Goal: Task Accomplishment & Management: Complete application form

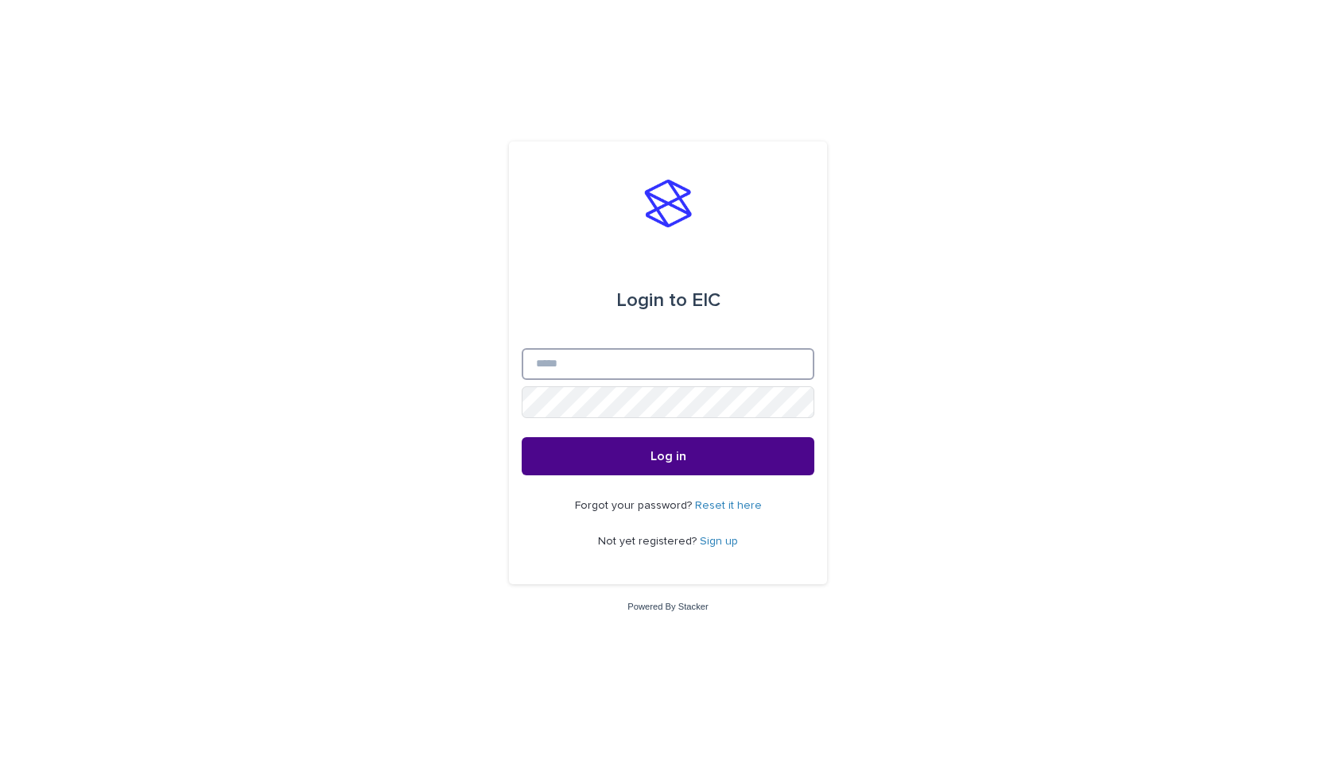
type input "**********"
click at [668, 457] on button "Log in" at bounding box center [668, 456] width 293 height 38
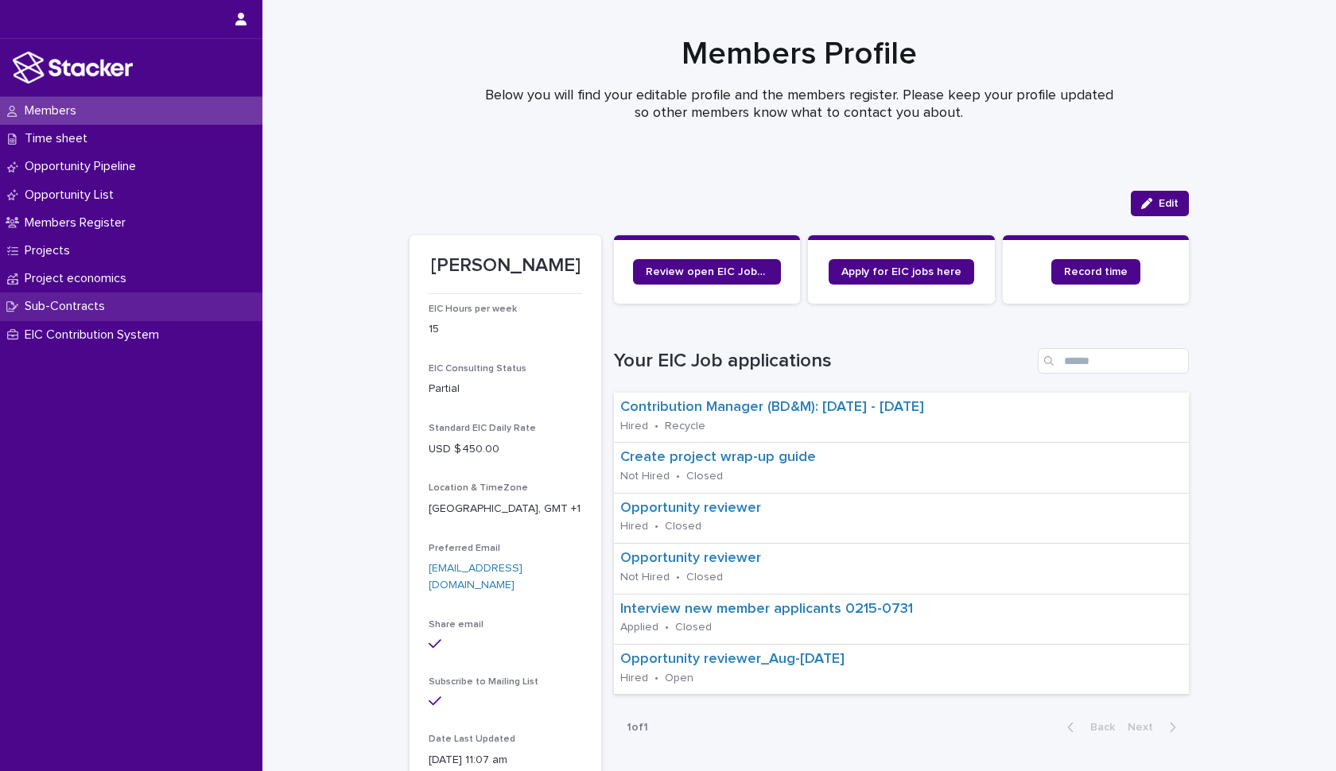
click at [50, 304] on p "Sub-Contracts" at bounding box center [67, 306] width 99 height 15
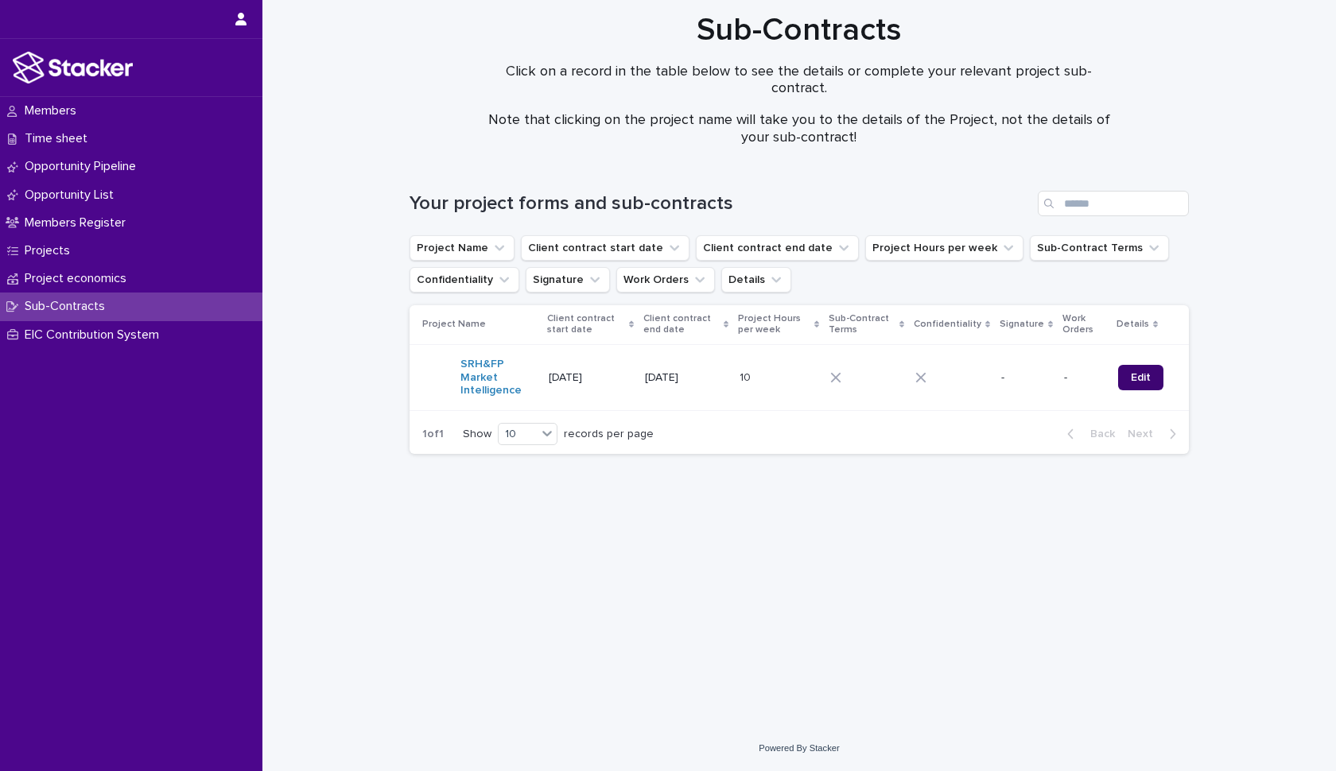
click at [1135, 375] on span "Edit" at bounding box center [1140, 377] width 20 height 11
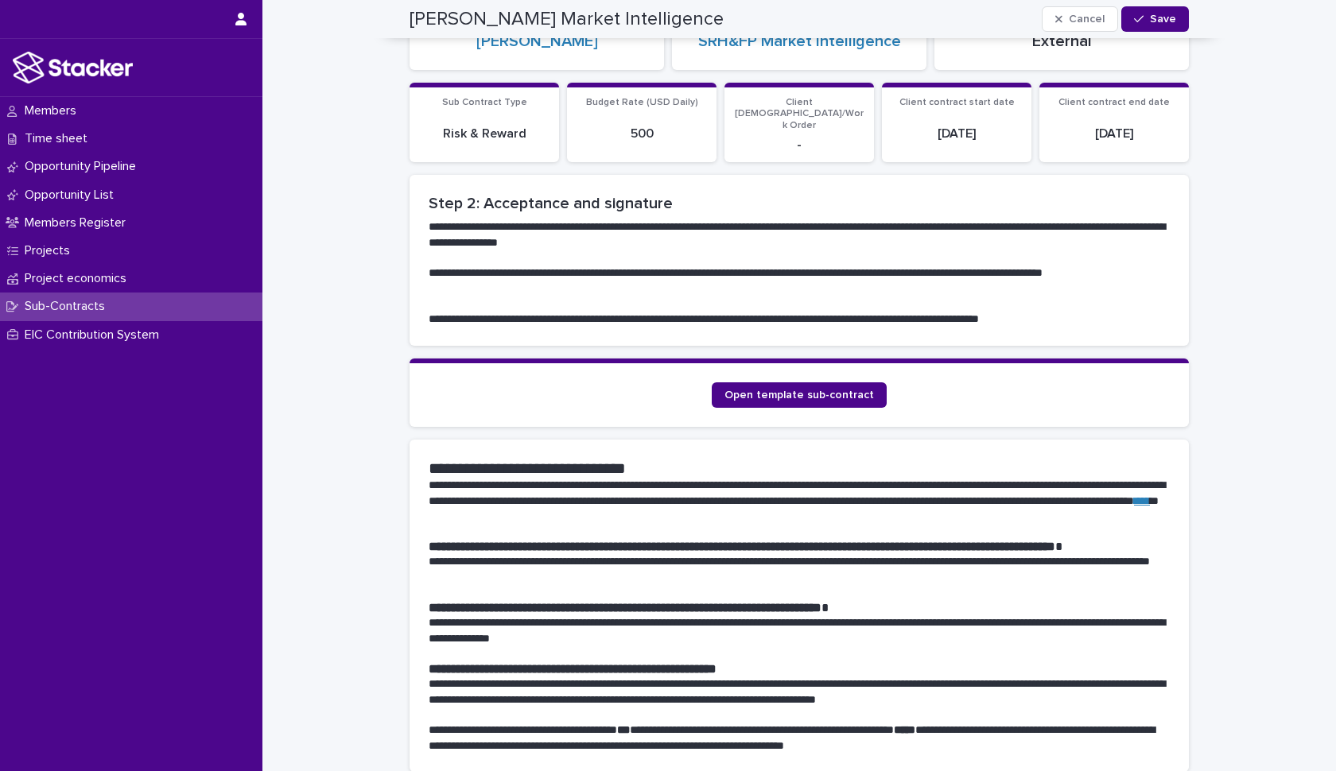
scroll to position [446, 0]
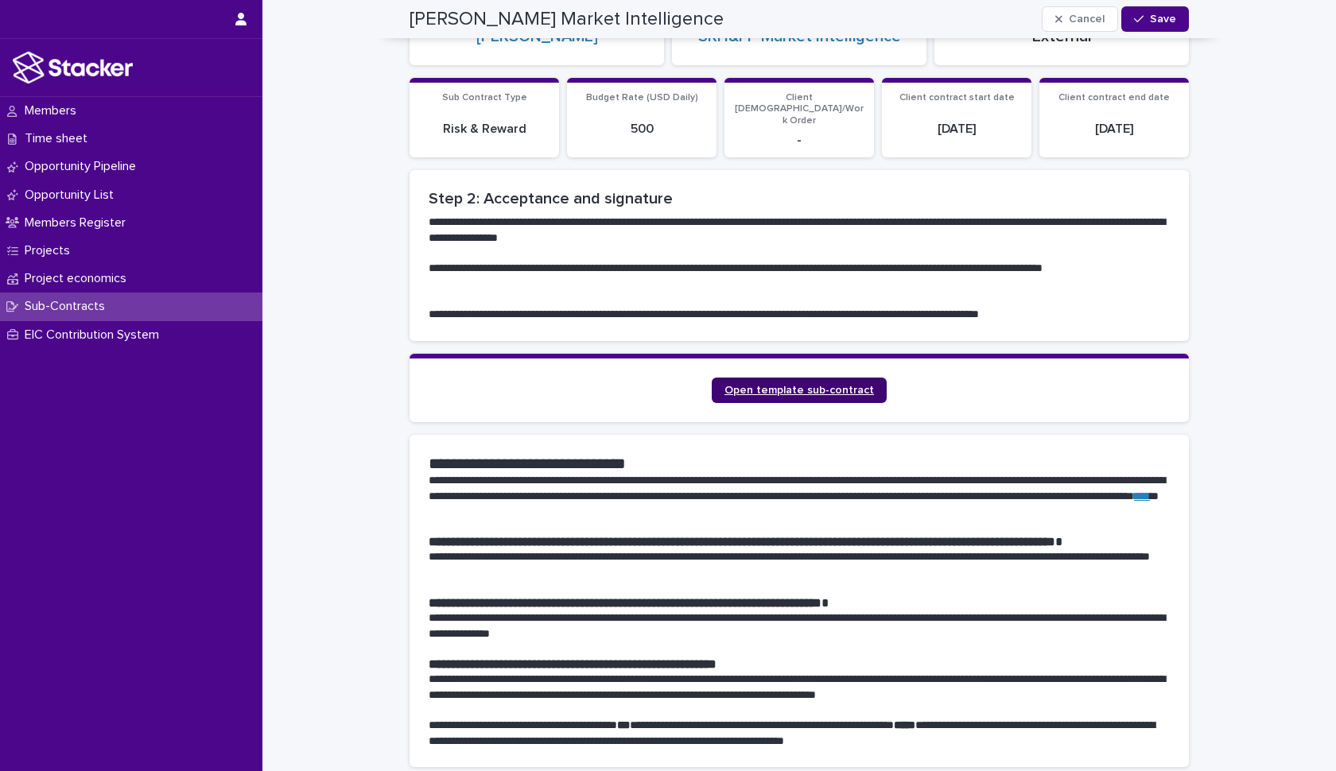
click at [789, 385] on span "Open template sub-contract" at bounding box center [798, 390] width 149 height 11
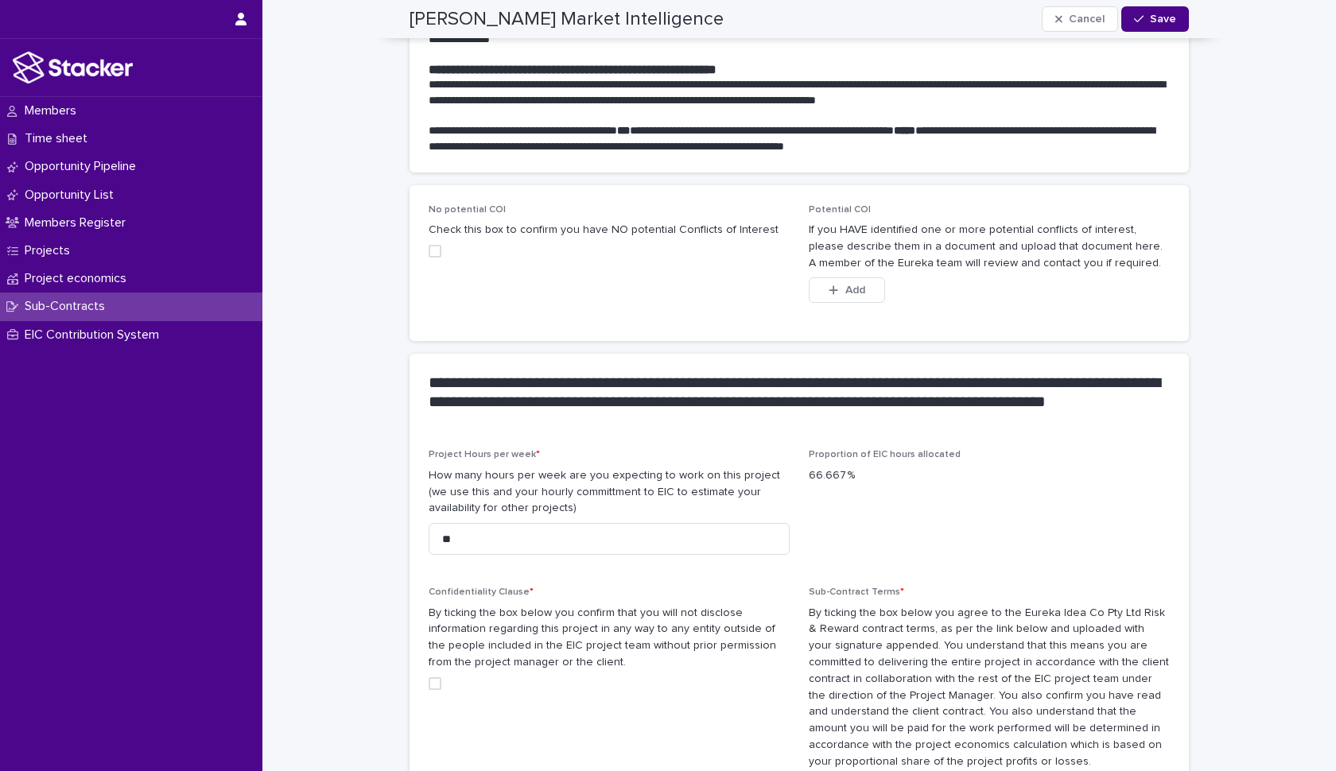
scroll to position [1084, 0]
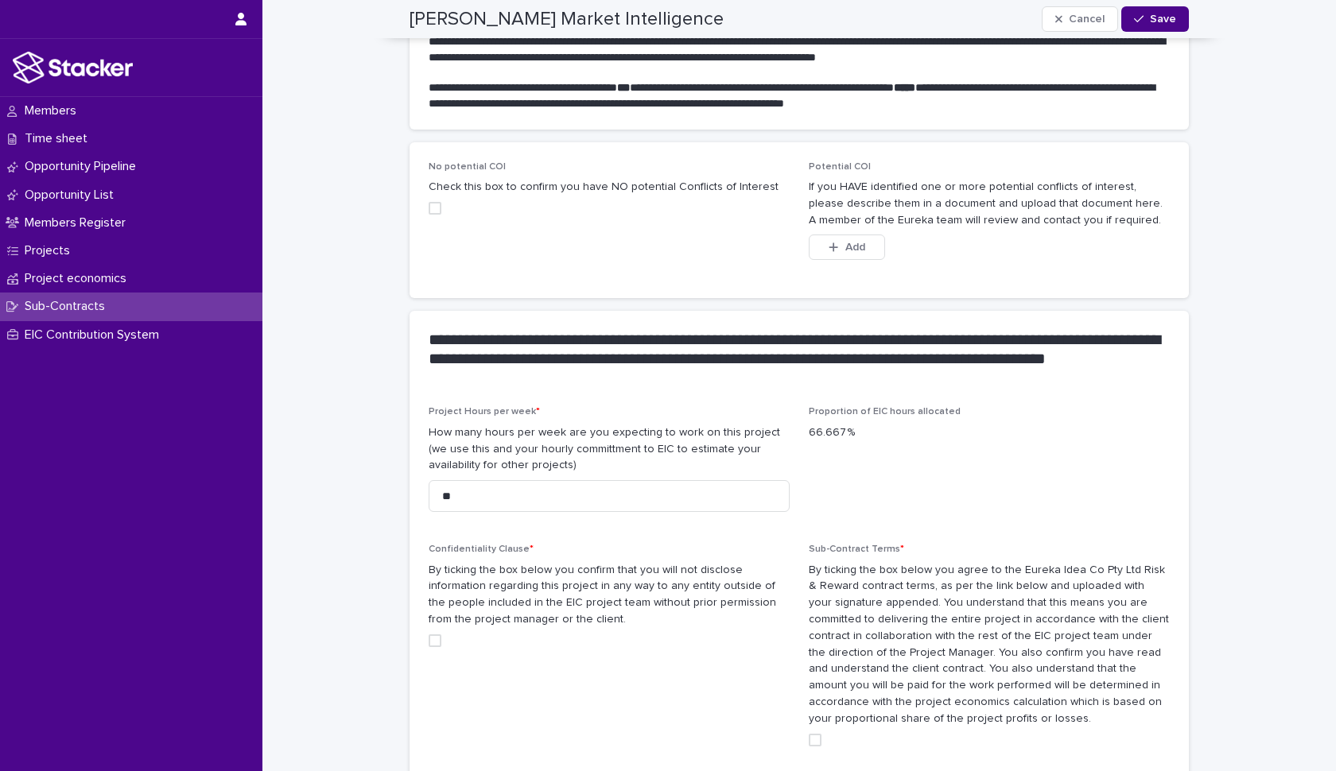
click at [433, 634] on span at bounding box center [435, 640] width 13 height 13
click at [433, 637] on icon at bounding box center [435, 641] width 10 height 8
click at [440, 634] on span at bounding box center [435, 640] width 13 height 13
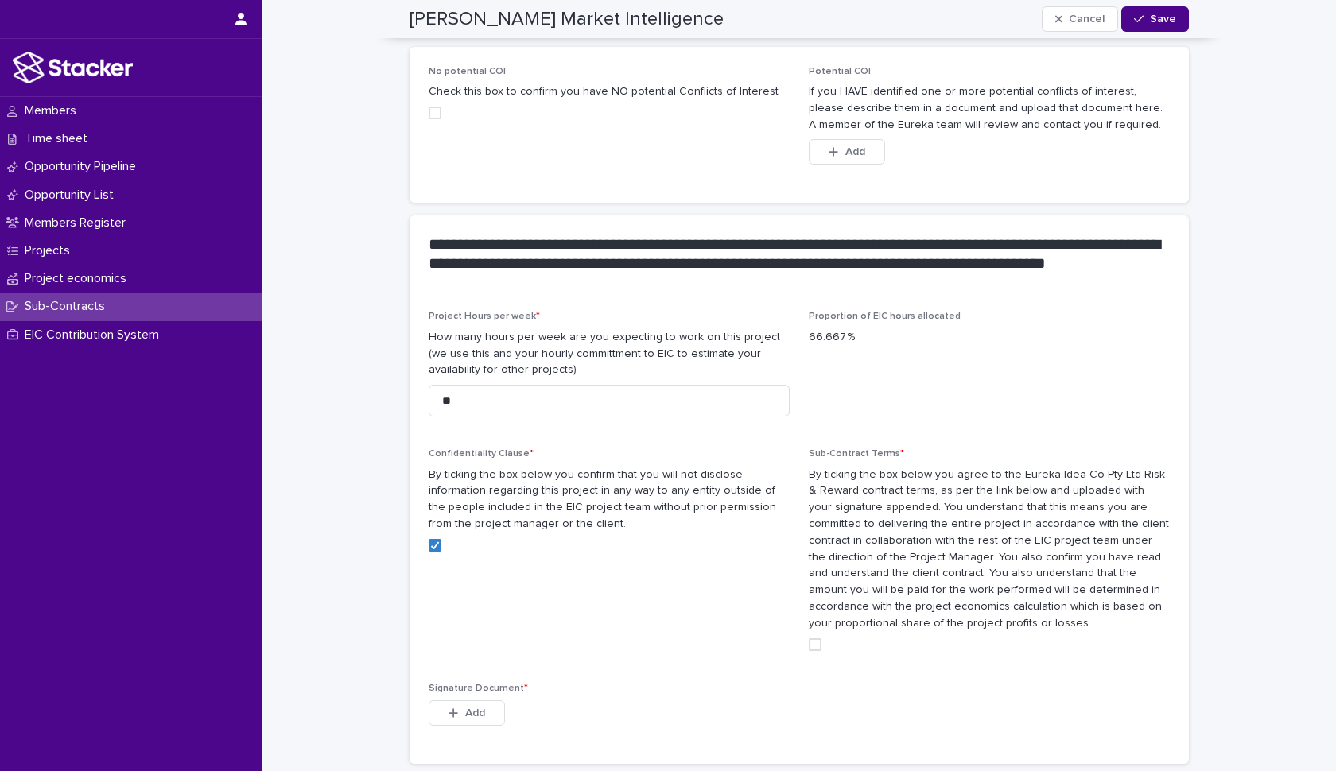
scroll to position [1183, 0]
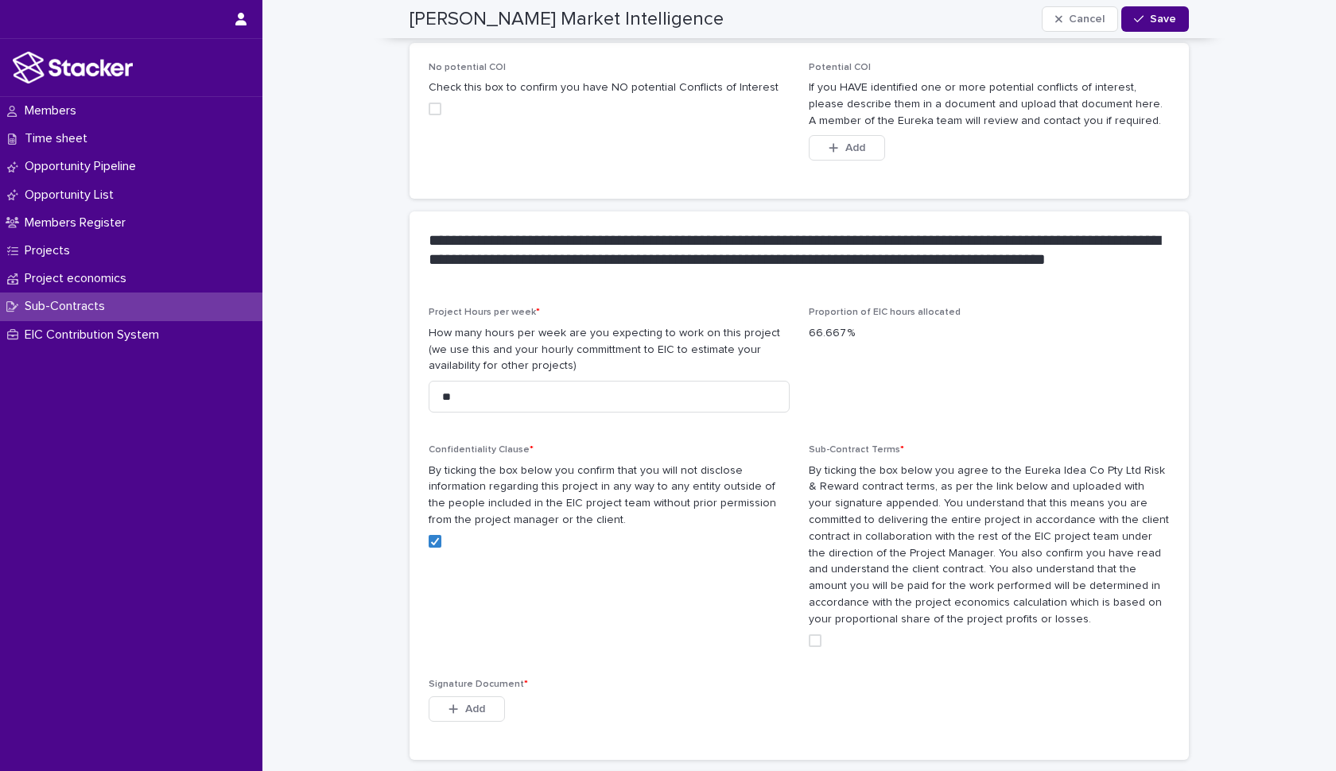
click at [812, 634] on span at bounding box center [815, 640] width 13 height 13
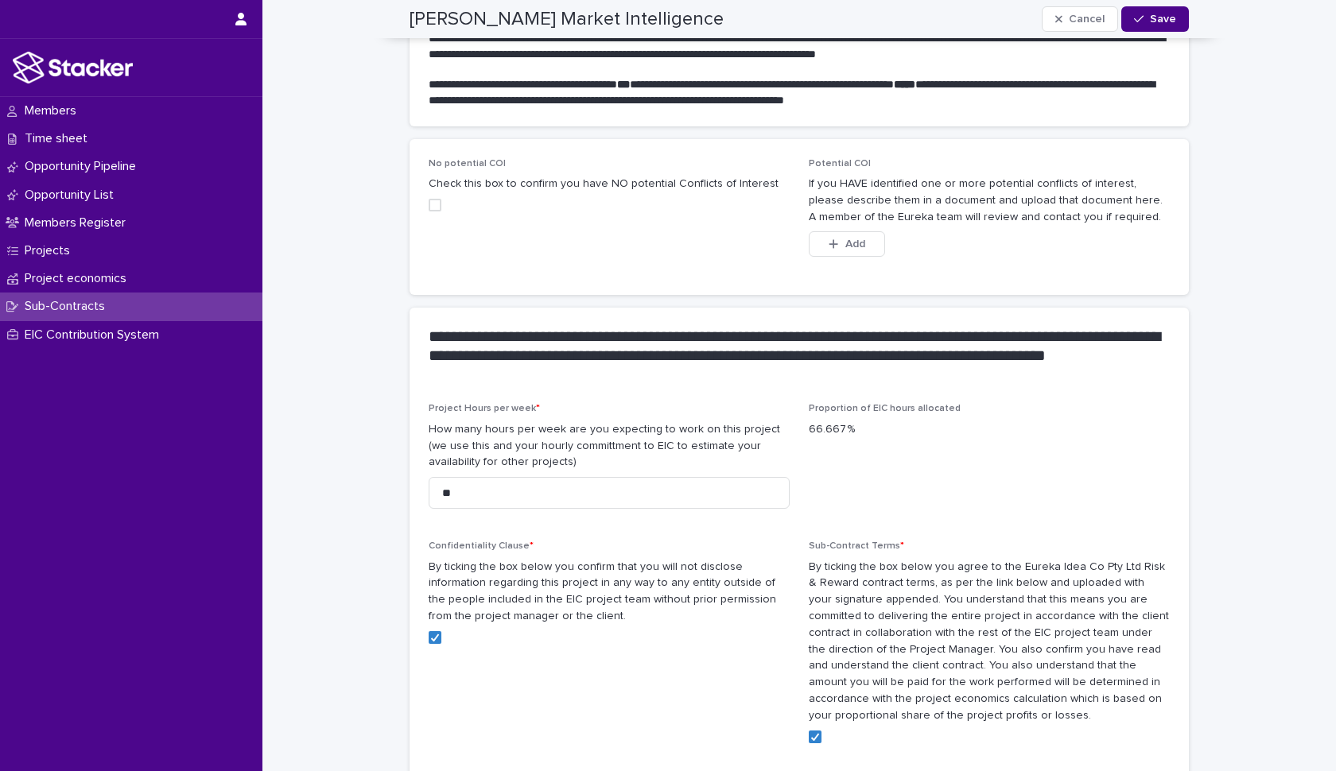
scroll to position [1080, 0]
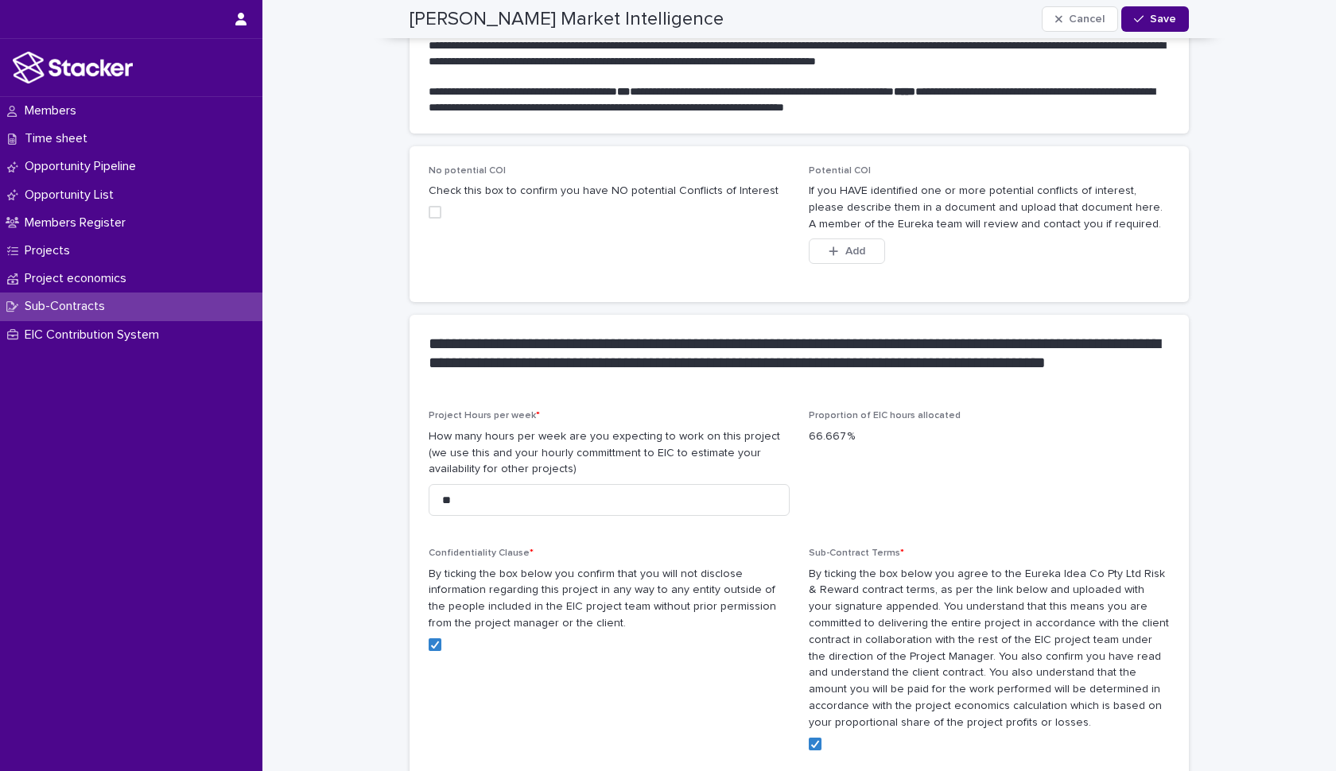
click at [436, 206] on span at bounding box center [435, 212] width 13 height 13
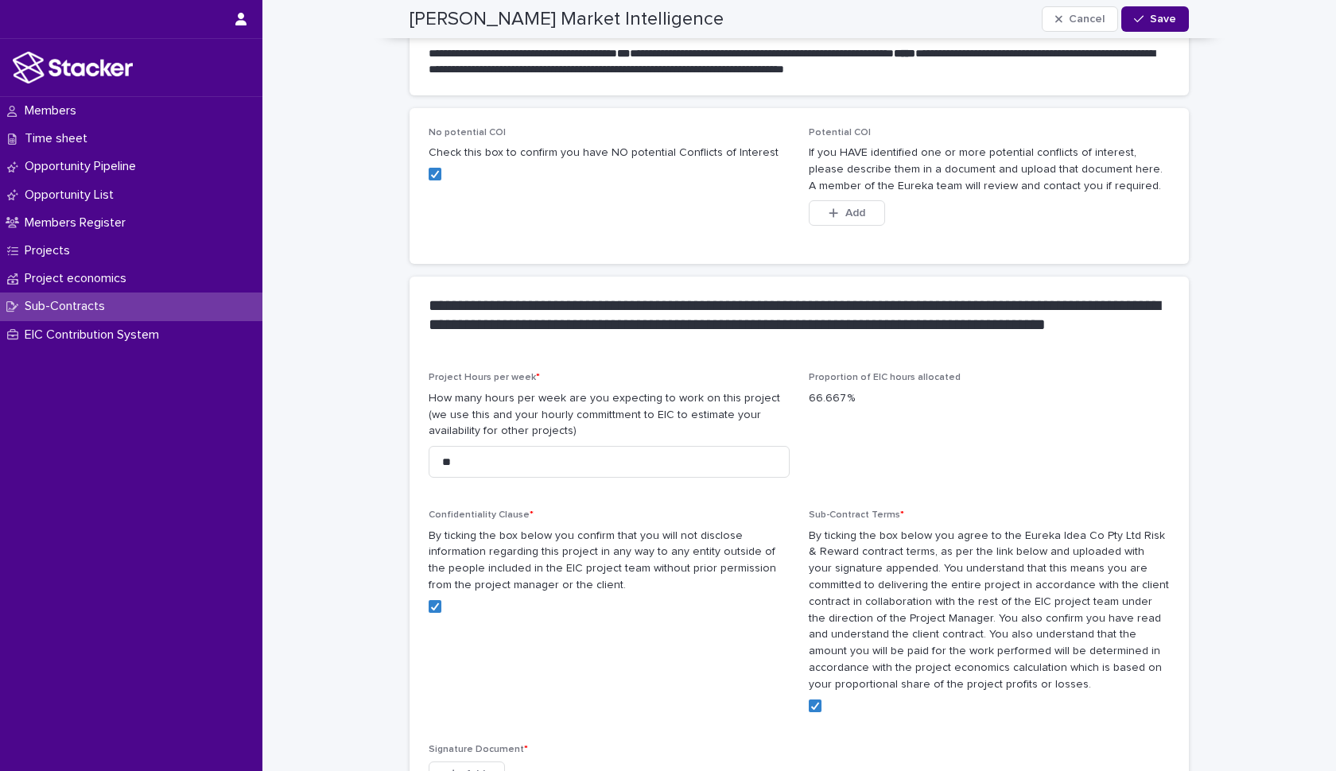
scroll to position [1120, 0]
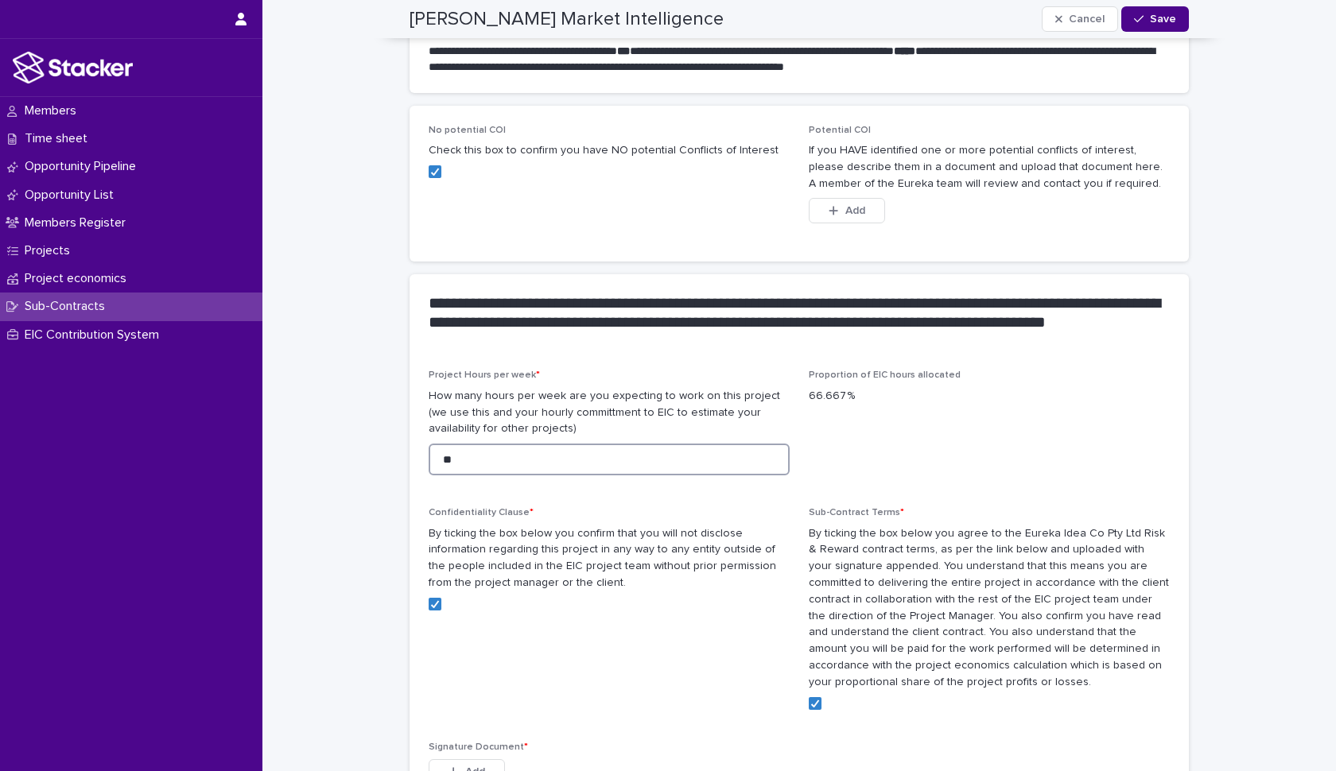
click at [454, 444] on input "**" at bounding box center [609, 460] width 361 height 32
type input "*"
click at [528, 507] on div "Confidentiality Clause * By ticking the box below you confirm that you will not…" at bounding box center [609, 565] width 361 height 116
click at [476, 444] on input "**" at bounding box center [609, 460] width 361 height 32
type input "**"
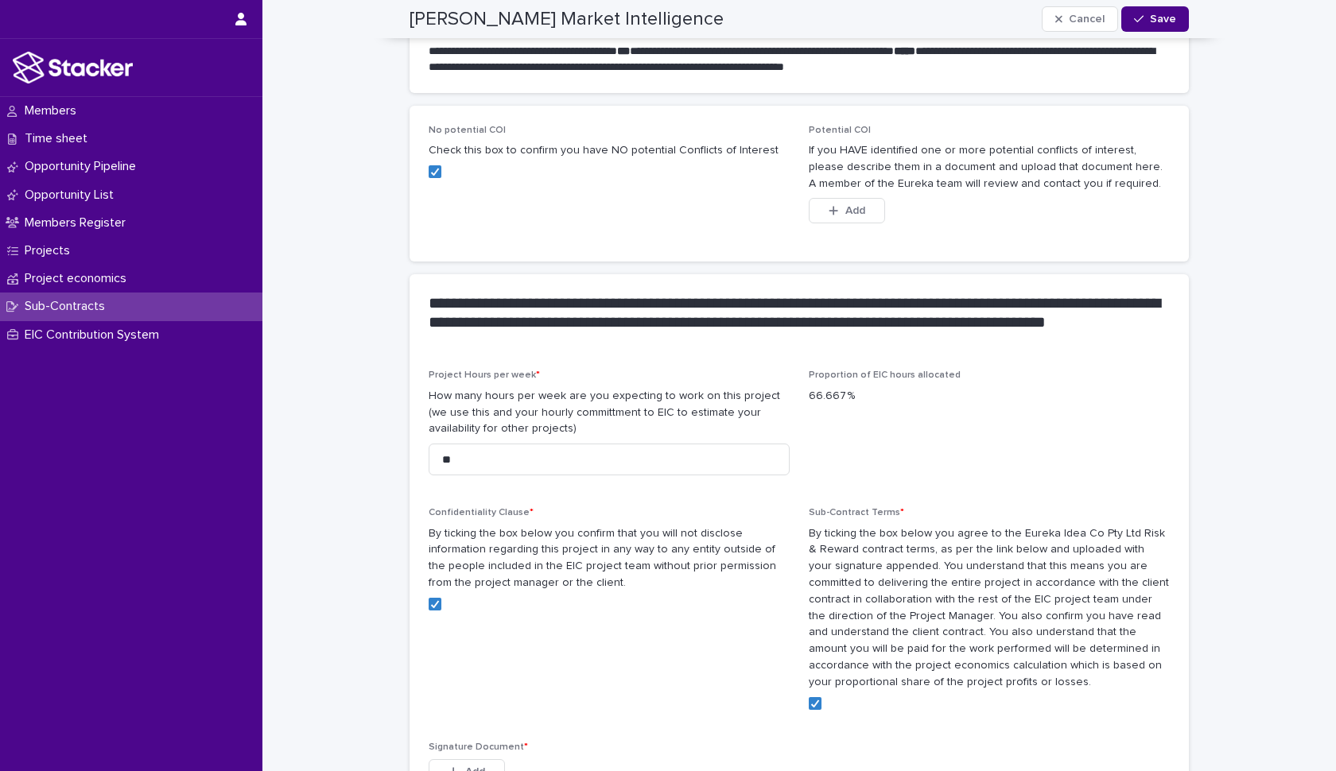
click at [551, 536] on p "By ticking the box below you confirm that you will not disclose information reg…" at bounding box center [609, 558] width 361 height 66
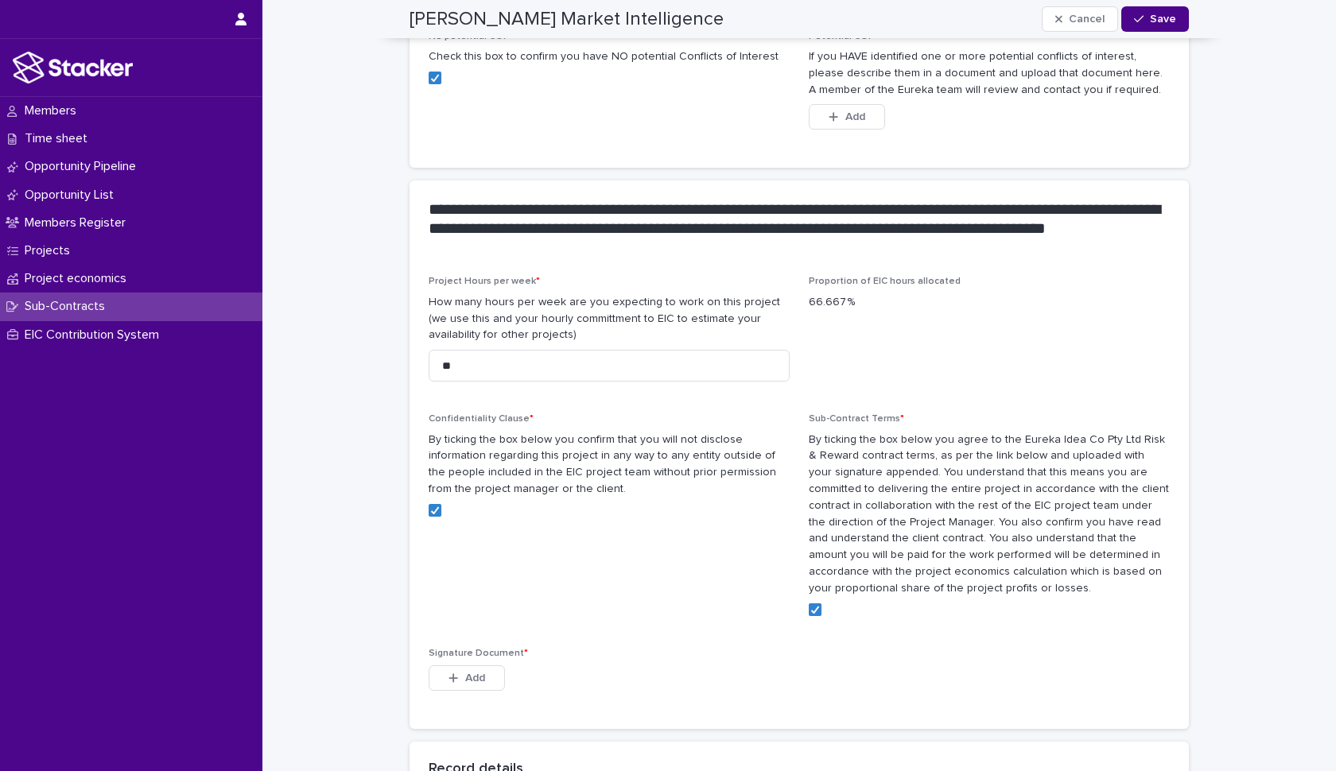
scroll to position [1212, 0]
click at [454, 675] on icon "button" at bounding box center [453, 679] width 9 height 9
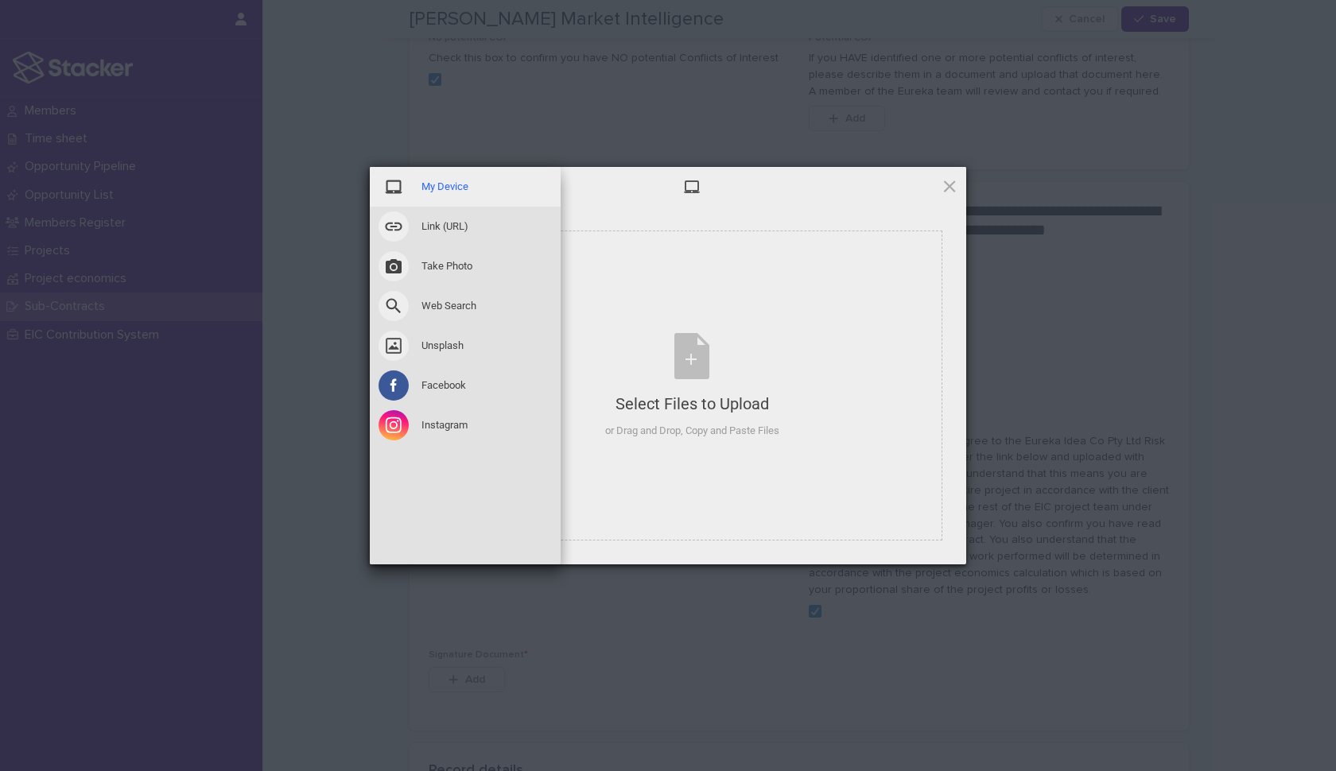
click at [432, 184] on span "My Device" at bounding box center [444, 187] width 47 height 14
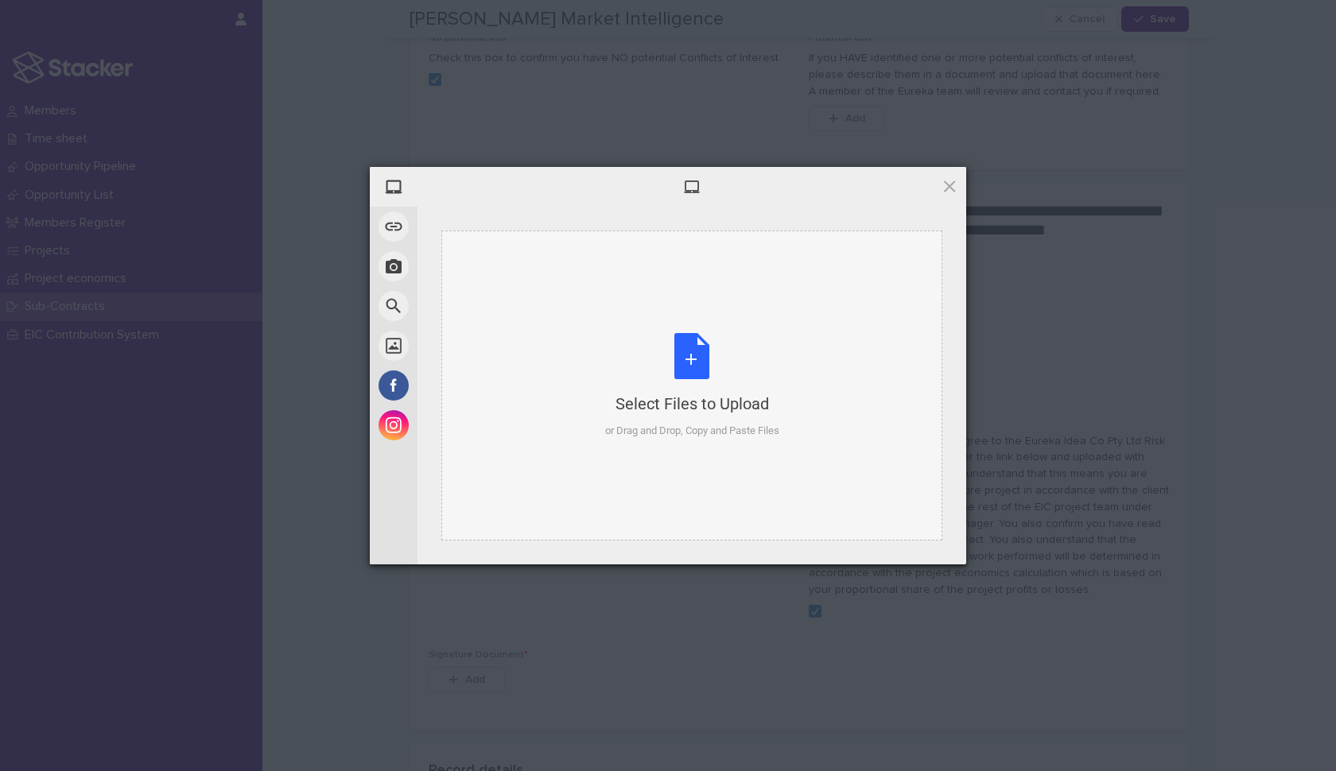
click at [696, 361] on div "Select Files to Upload or Drag and Drop, Copy and Paste Files" at bounding box center [692, 386] width 174 height 106
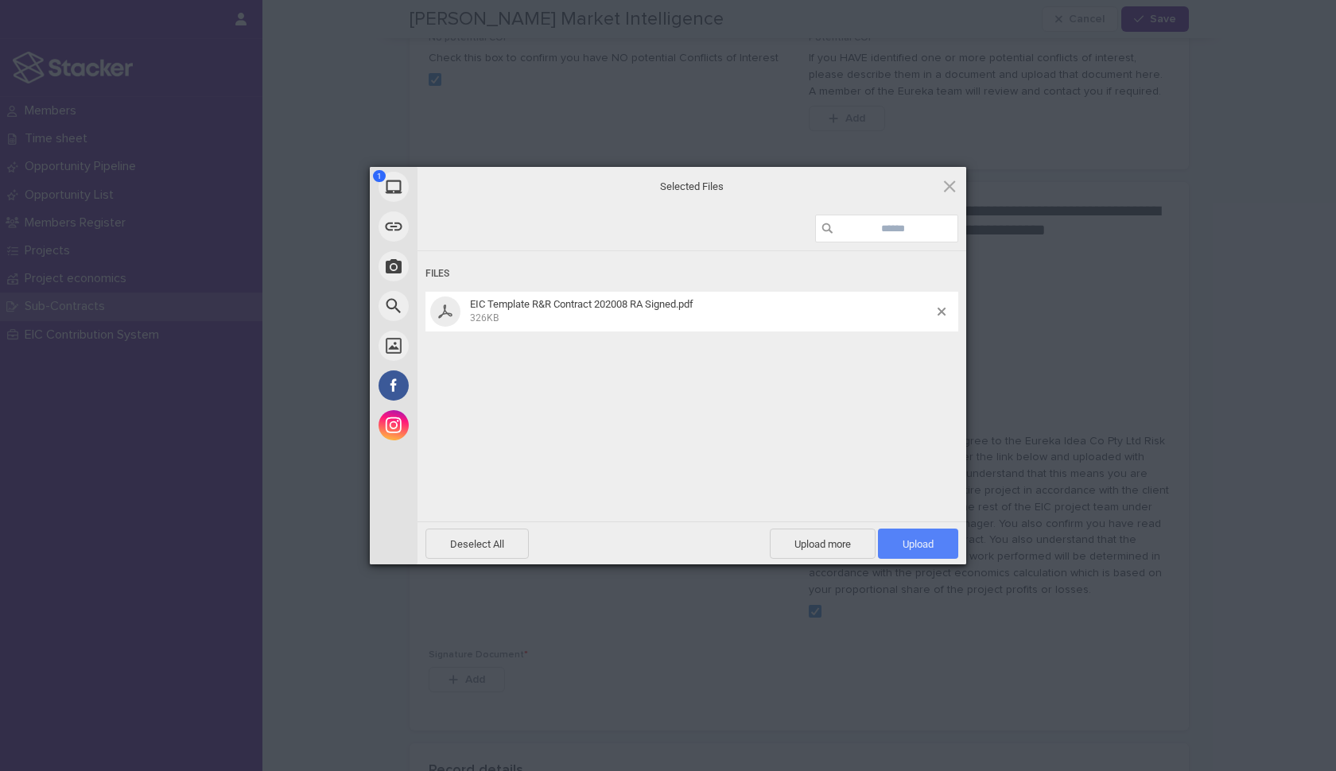
click at [909, 547] on span "Upload 1" at bounding box center [917, 544] width 31 height 12
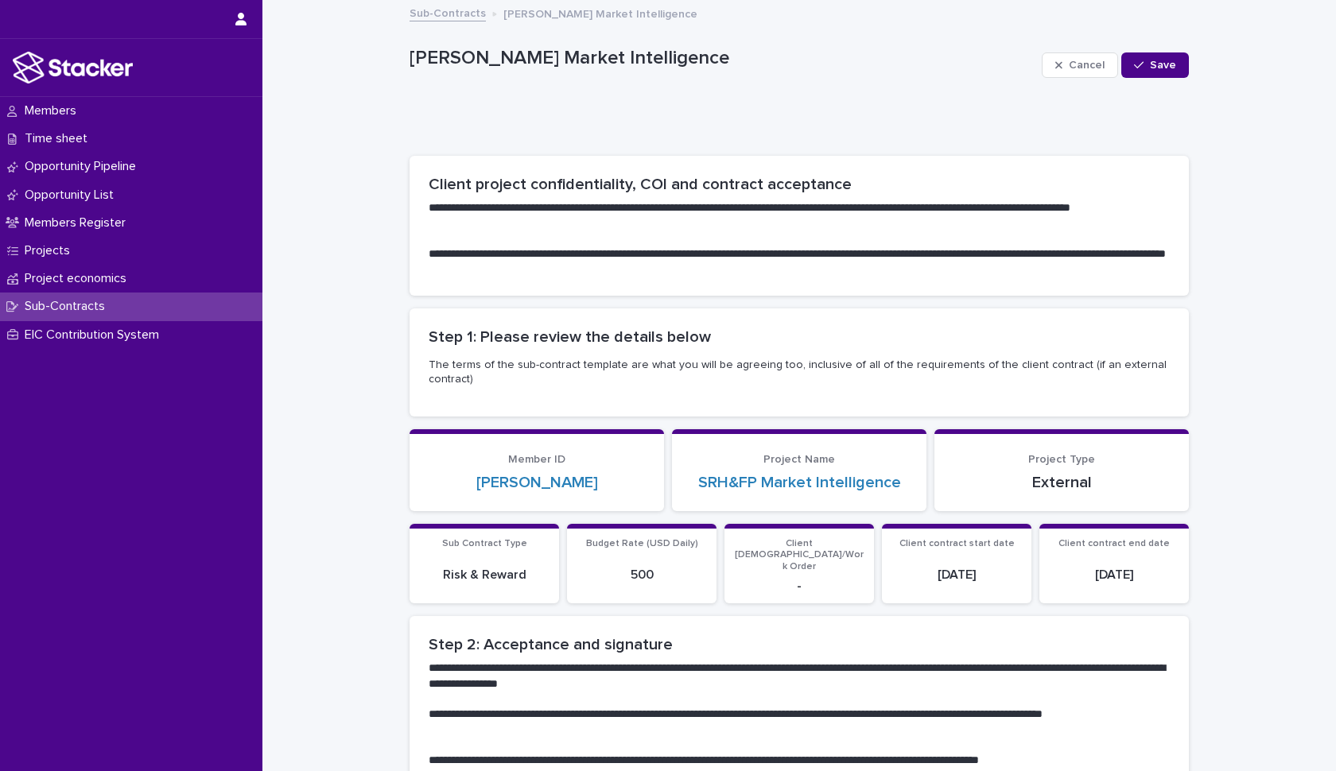
scroll to position [0, 0]
click at [1148, 60] on div "button" at bounding box center [1142, 65] width 16 height 11
click at [51, 113] on p "Members" at bounding box center [53, 110] width 71 height 15
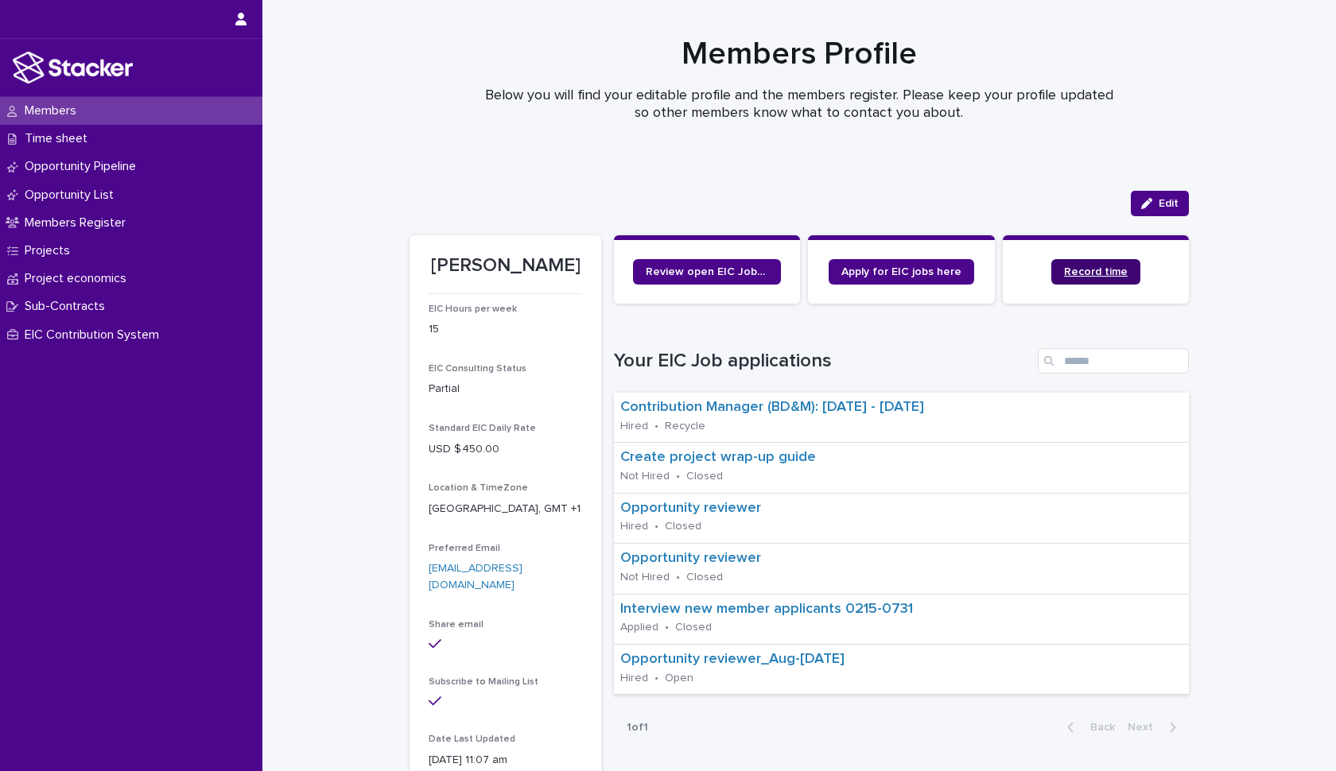
click at [1102, 276] on span "Record time" at bounding box center [1096, 271] width 64 height 11
